Goal: Check status: Check status

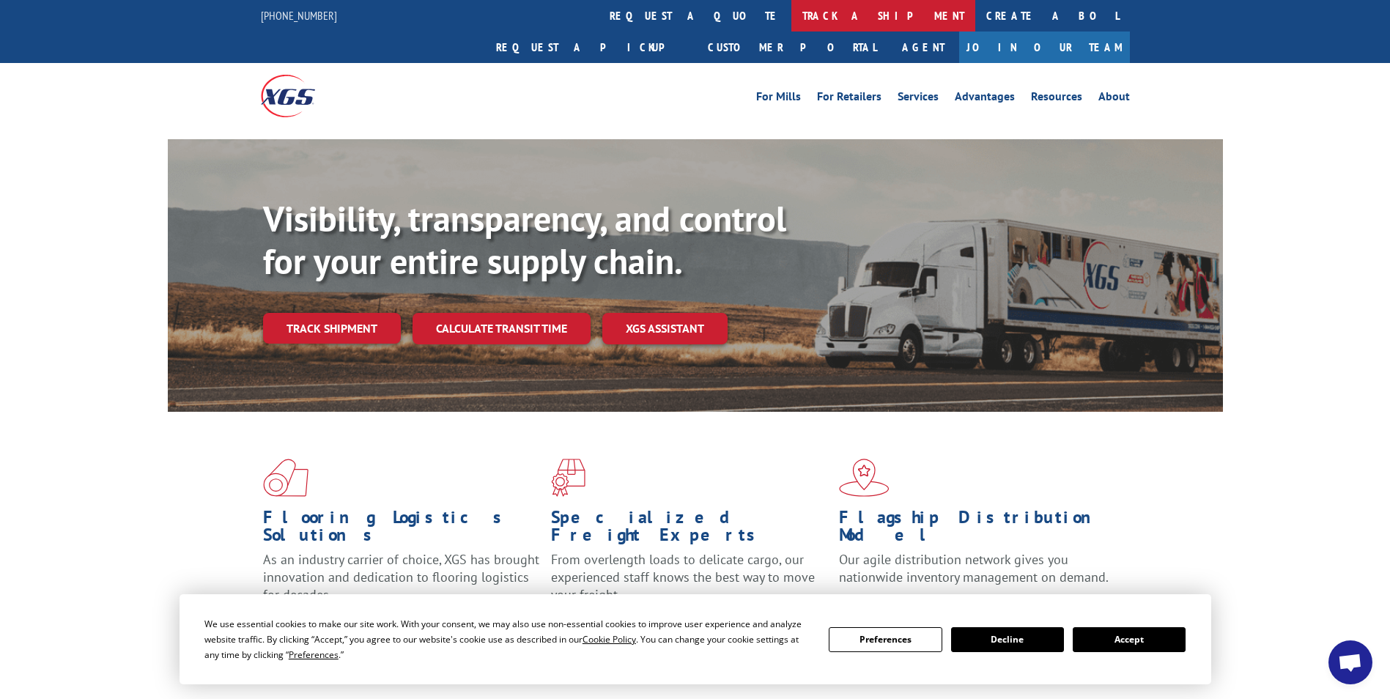
click at [792, 11] on link "track a shipment" at bounding box center [884, 16] width 184 height 32
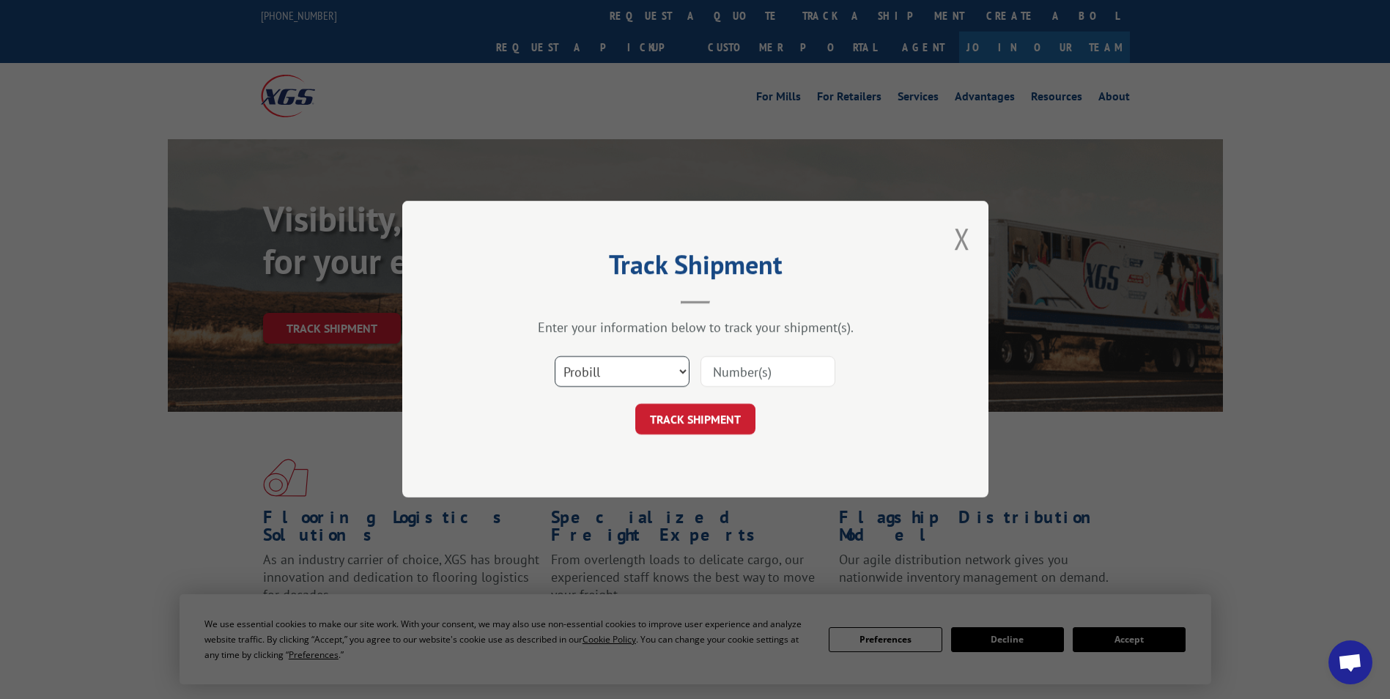
click at [685, 366] on select "Select category... Probill BOL PO" at bounding box center [622, 372] width 135 height 31
select select "bol"
click at [555, 357] on select "Select category... Probill BOL PO" at bounding box center [622, 372] width 135 height 31
click at [751, 379] on input at bounding box center [768, 372] width 135 height 31
paste input "5594127"
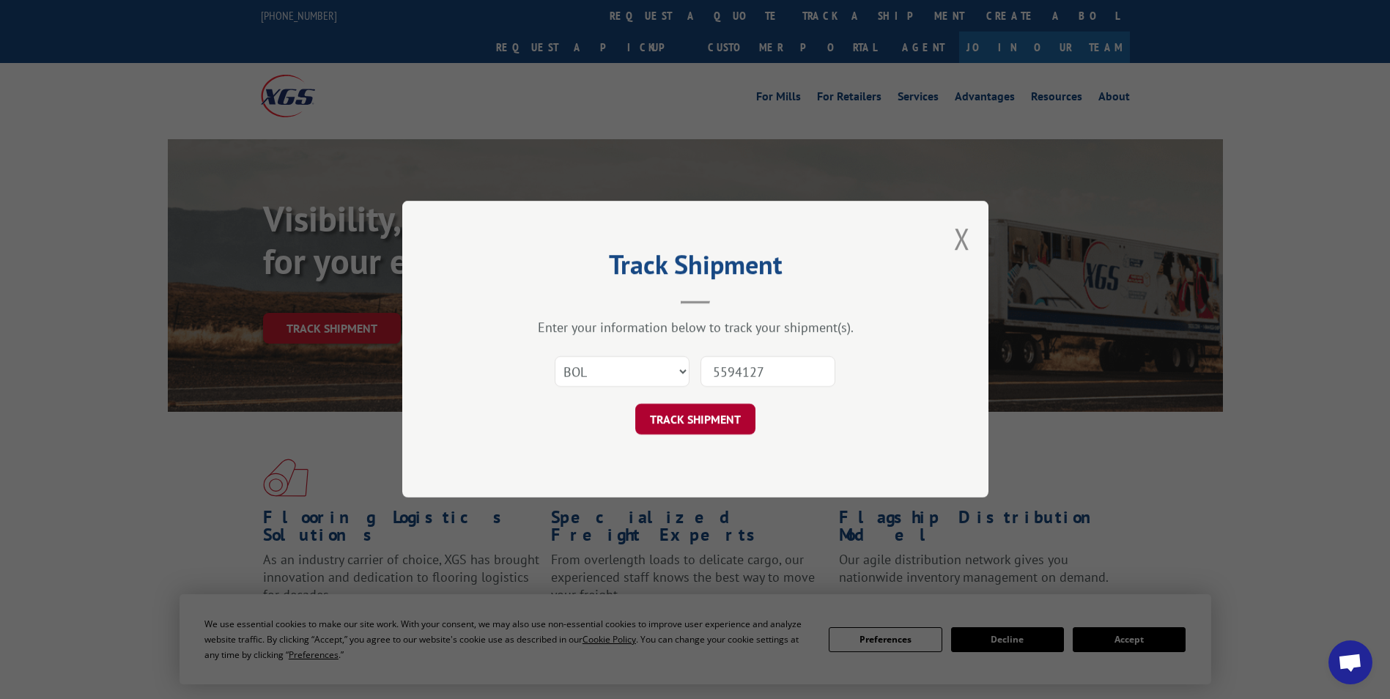
type input "5594127"
click at [692, 421] on button "TRACK SHIPMENT" at bounding box center [695, 420] width 120 height 31
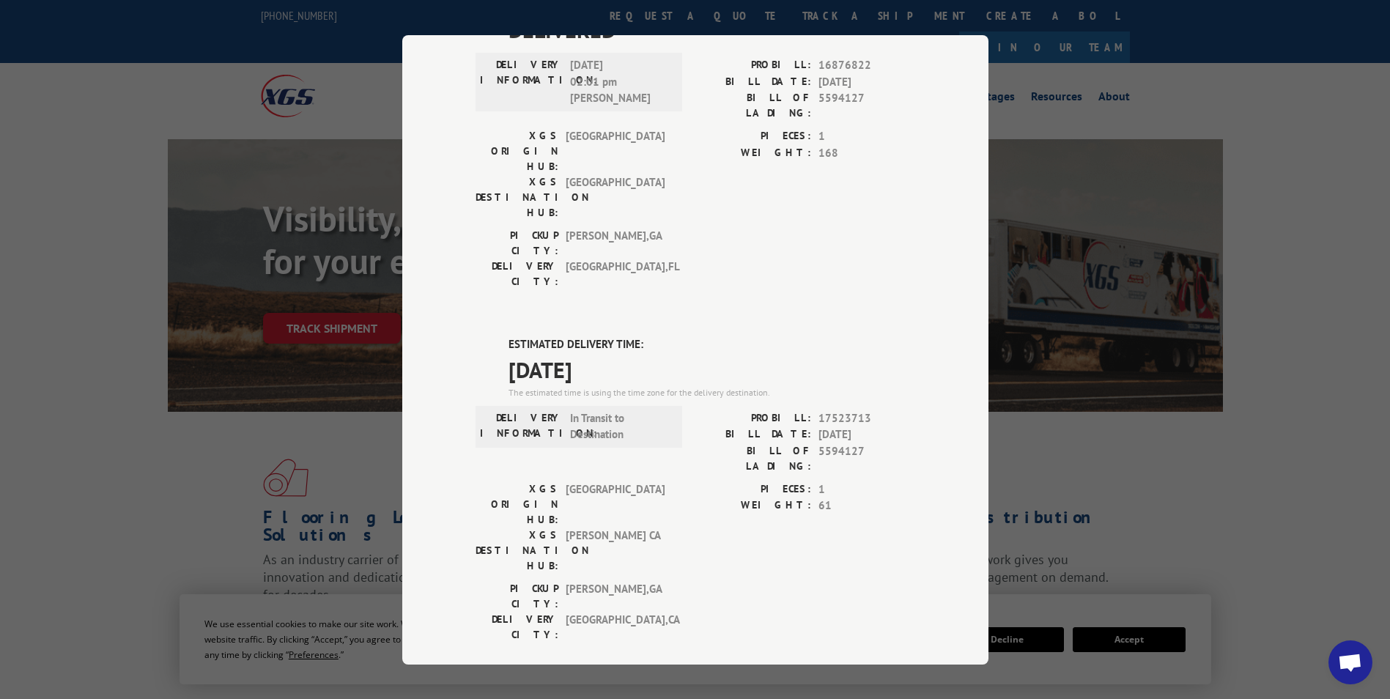
scroll to position [147, 0]
